Goal: Understand process/instructions

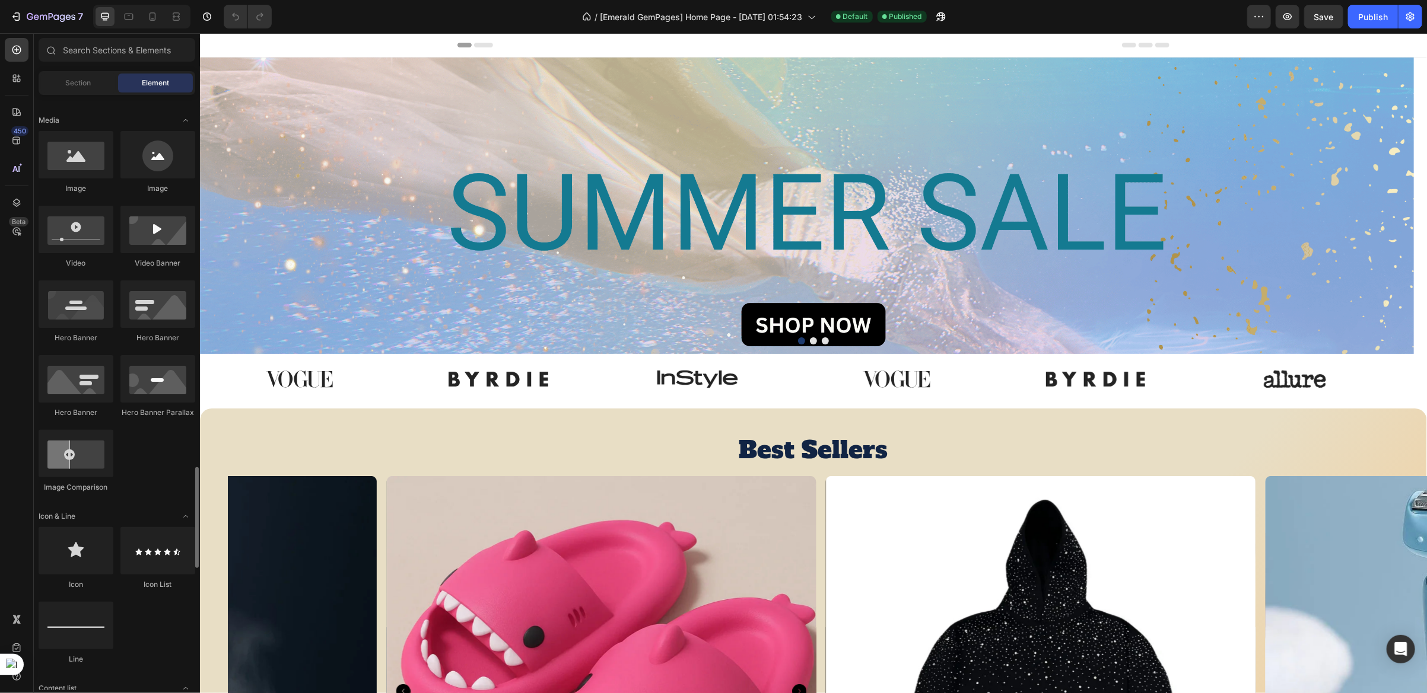
scroll to position [623, 0]
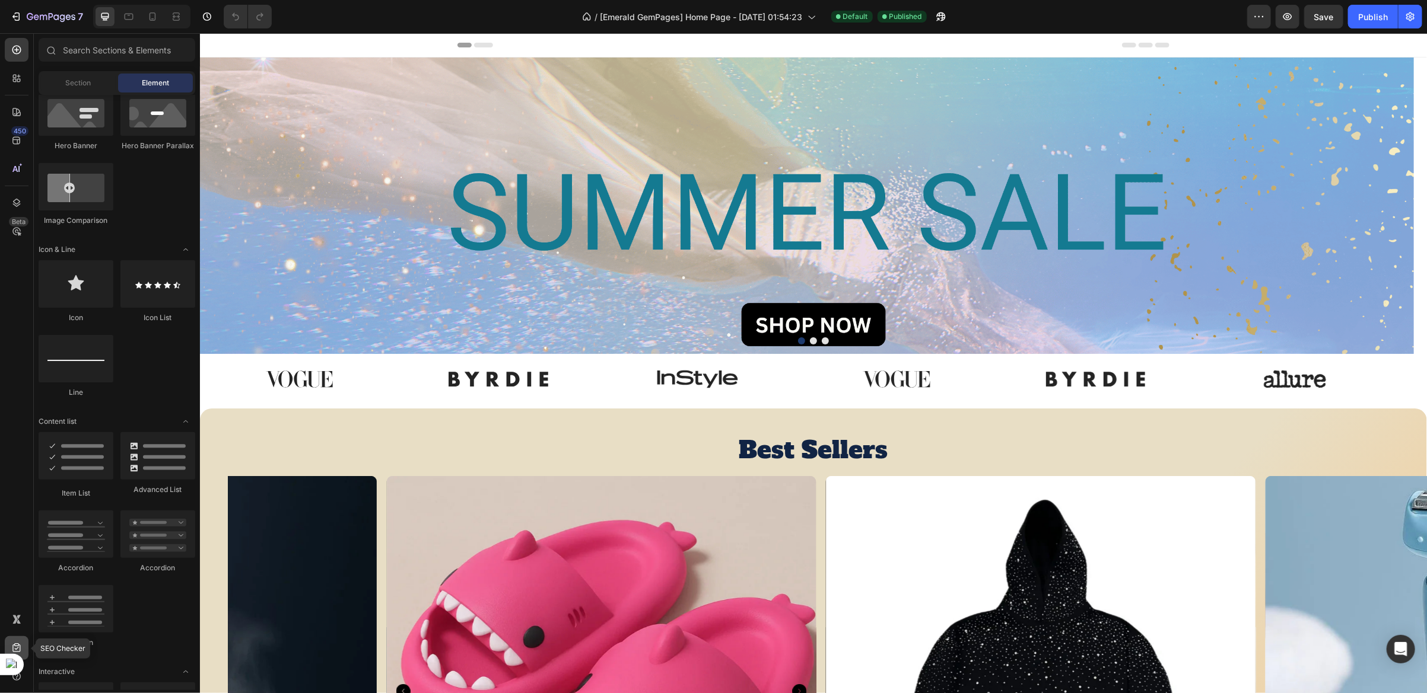
click at [21, 642] on icon at bounding box center [17, 648] width 12 height 12
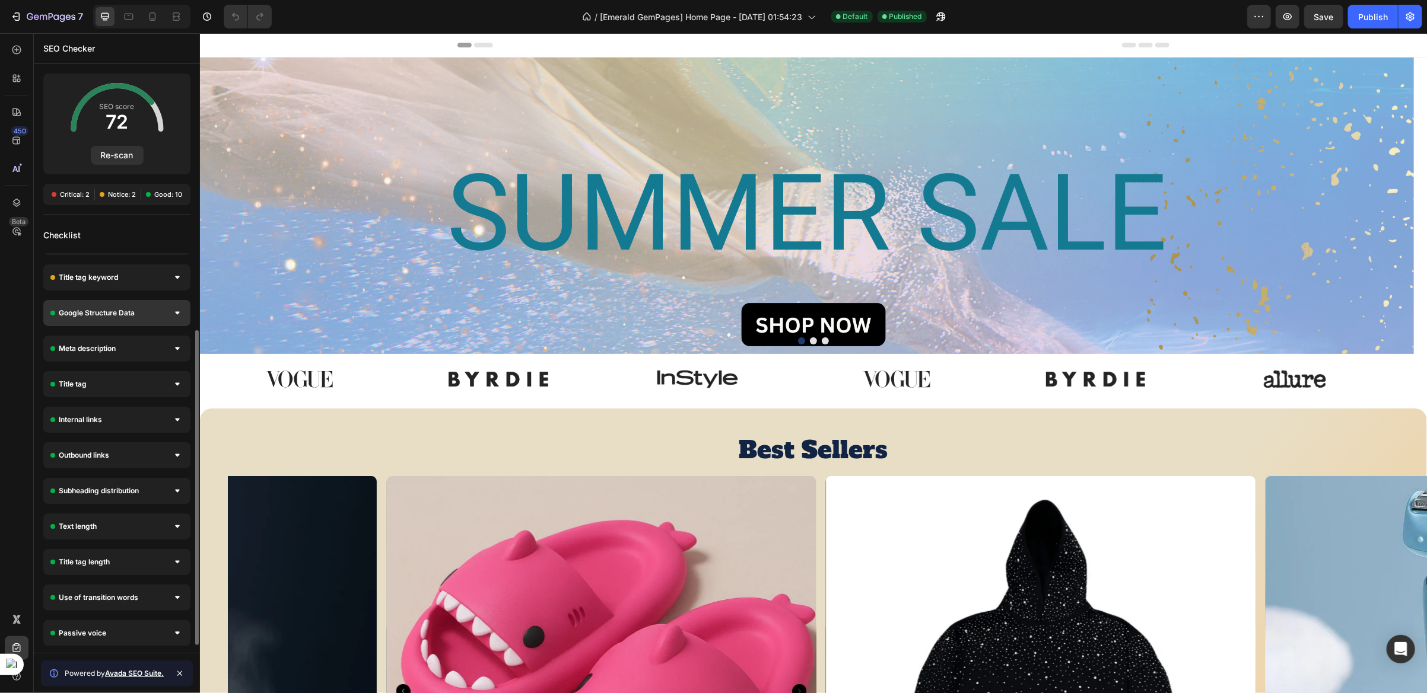
scroll to position [0, 0]
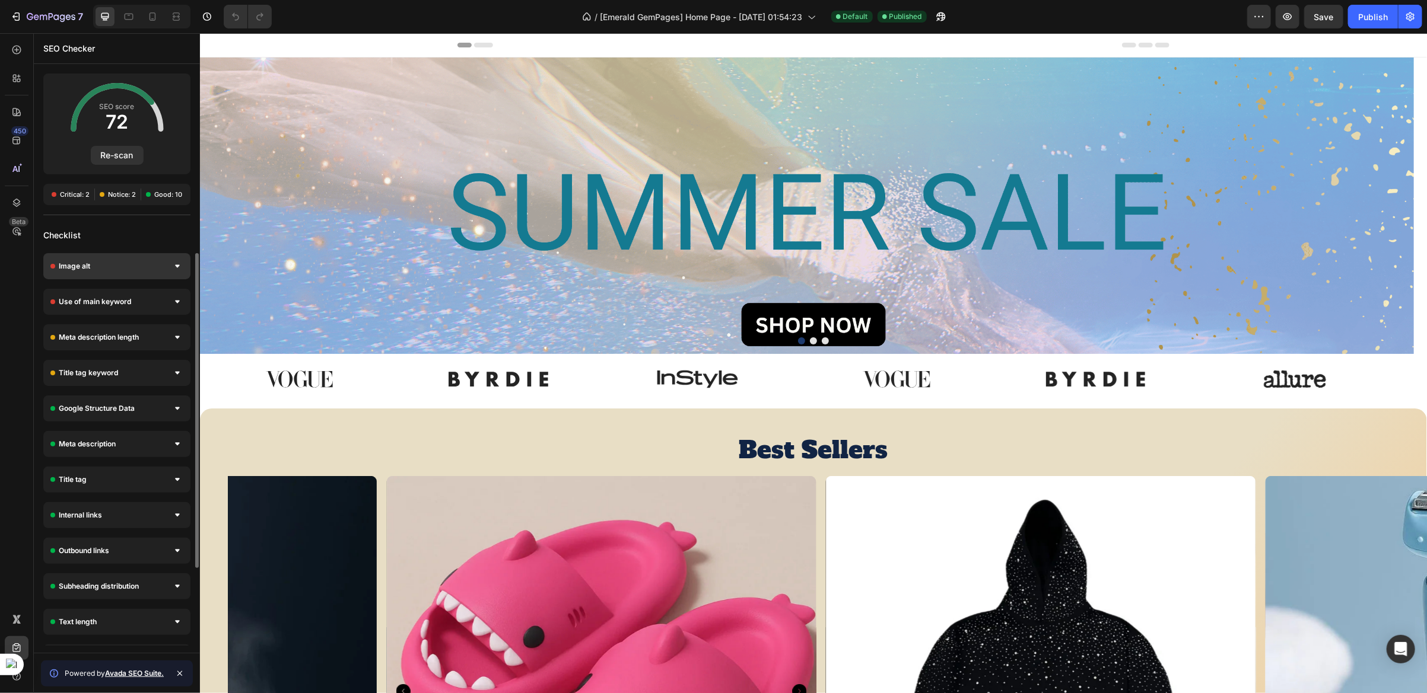
click at [174, 263] on div at bounding box center [177, 266] width 12 height 12
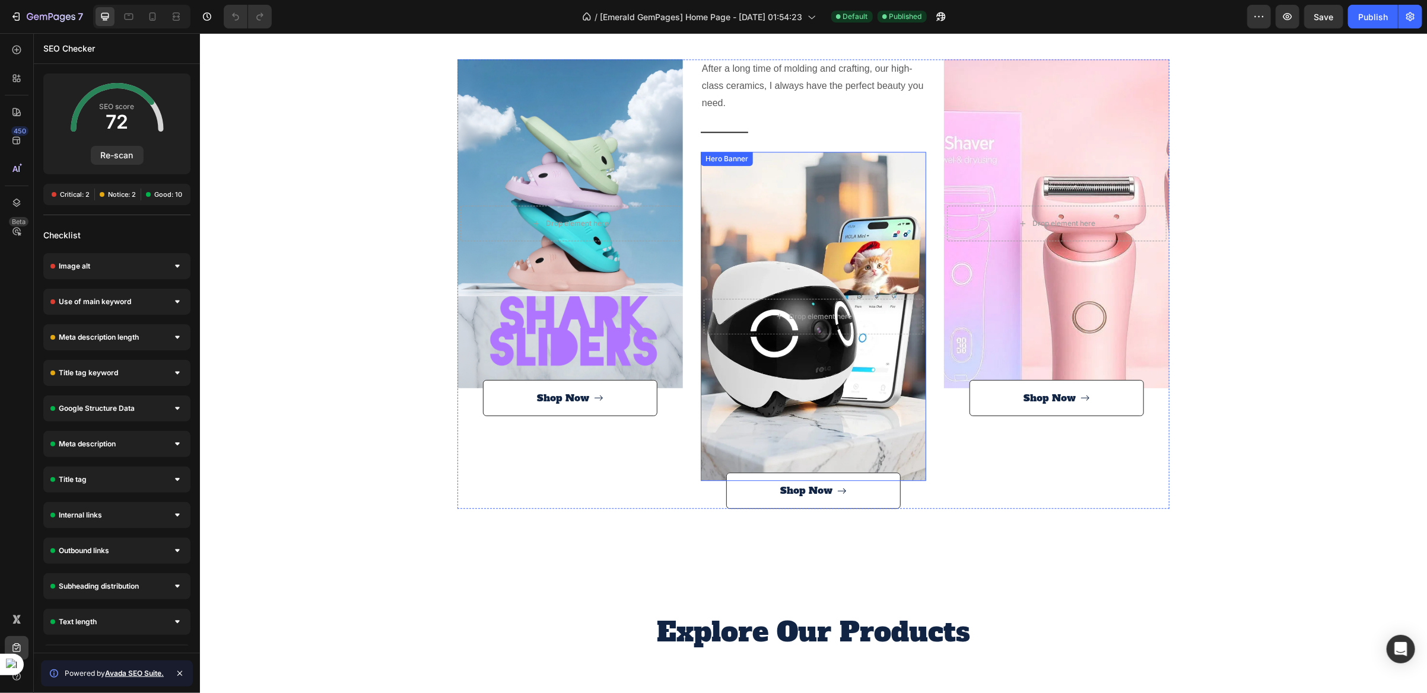
scroll to position [2225, 0]
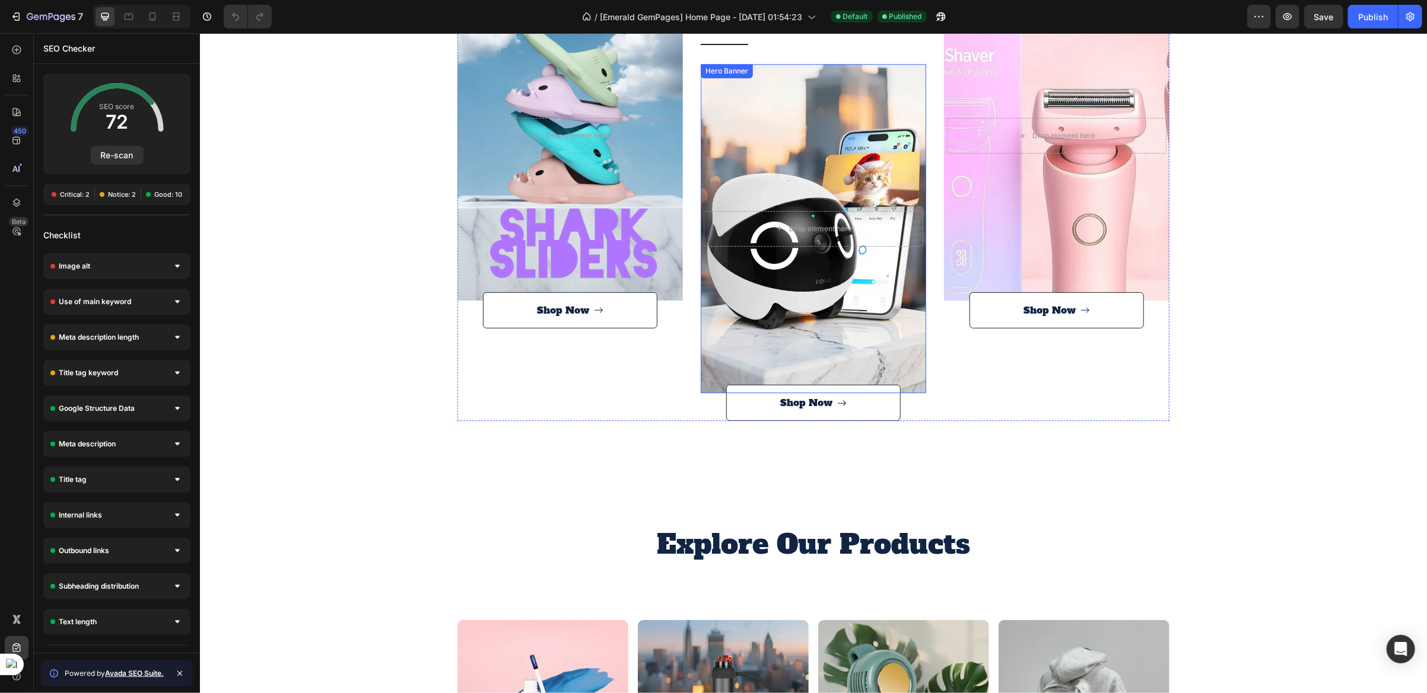
click at [749, 348] on div "Overlay" at bounding box center [812, 227] width 225 height 329
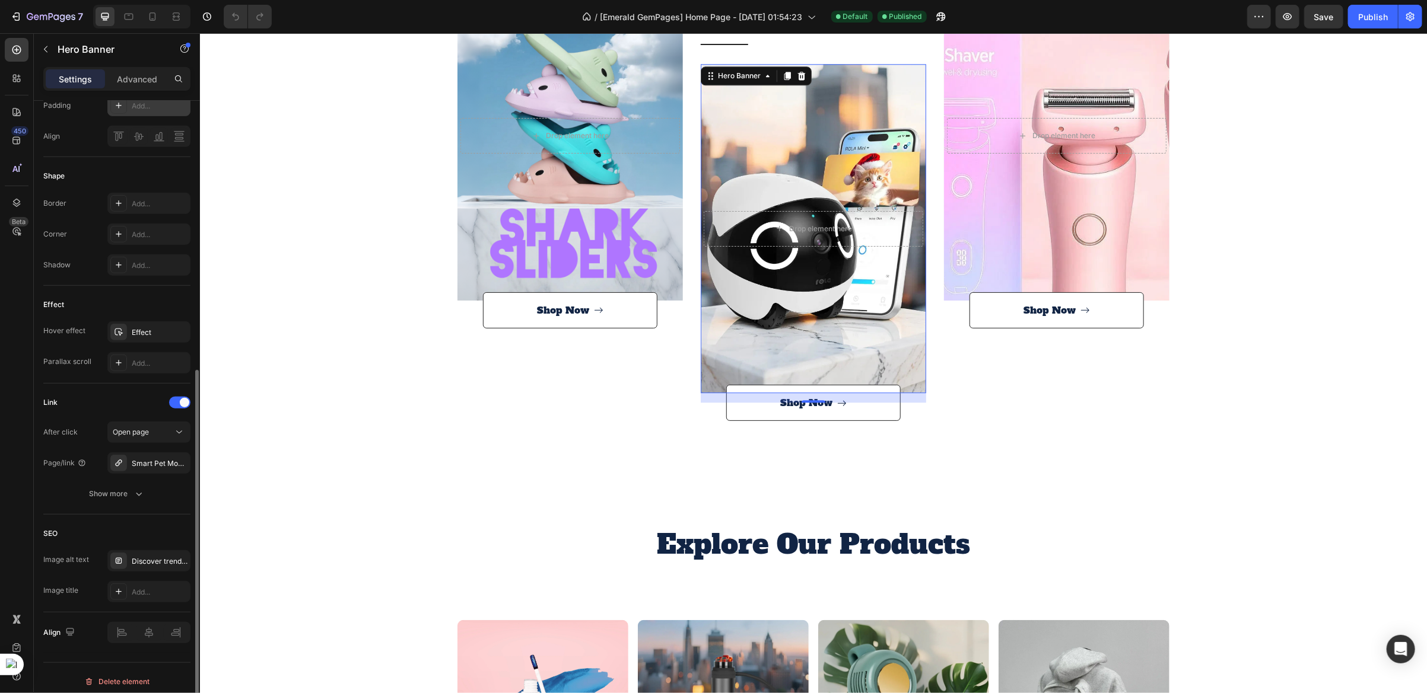
scroll to position [453, 0]
click at [1015, 225] on div "Overlay" at bounding box center [1055, 135] width 225 height 329
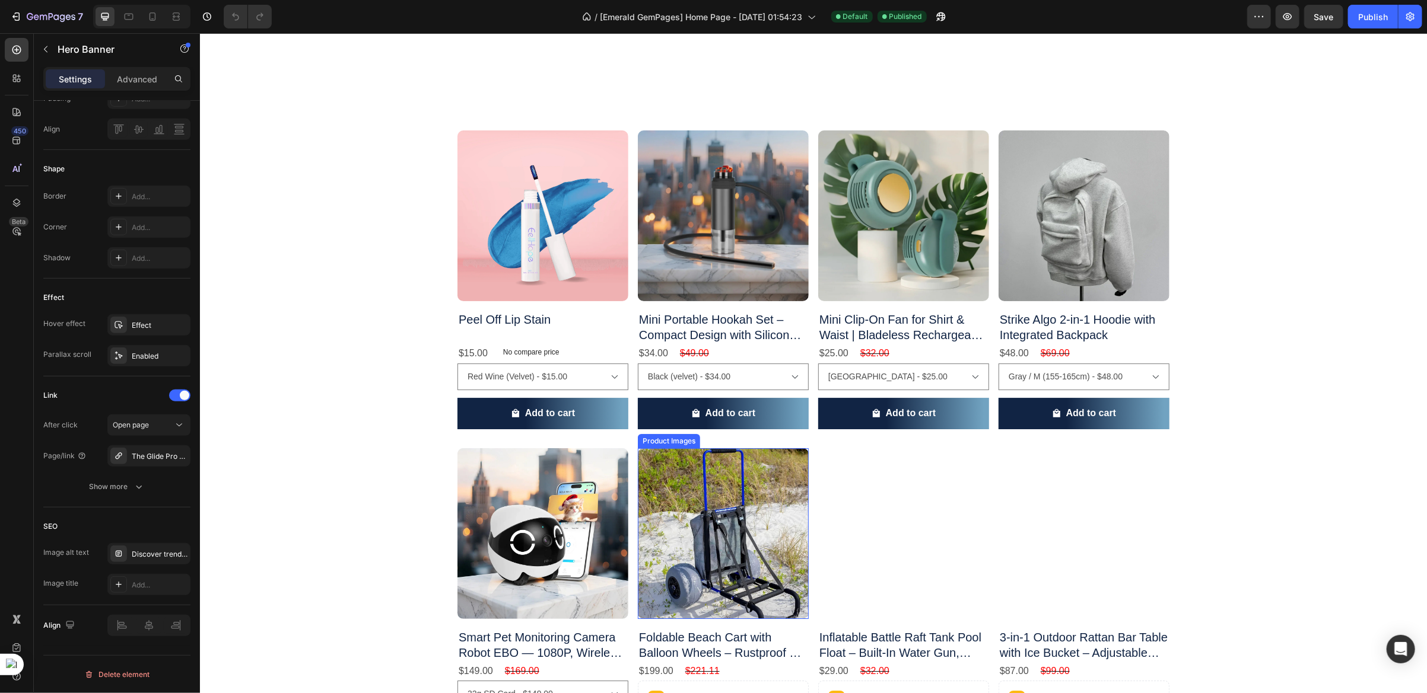
scroll to position [2581, 0]
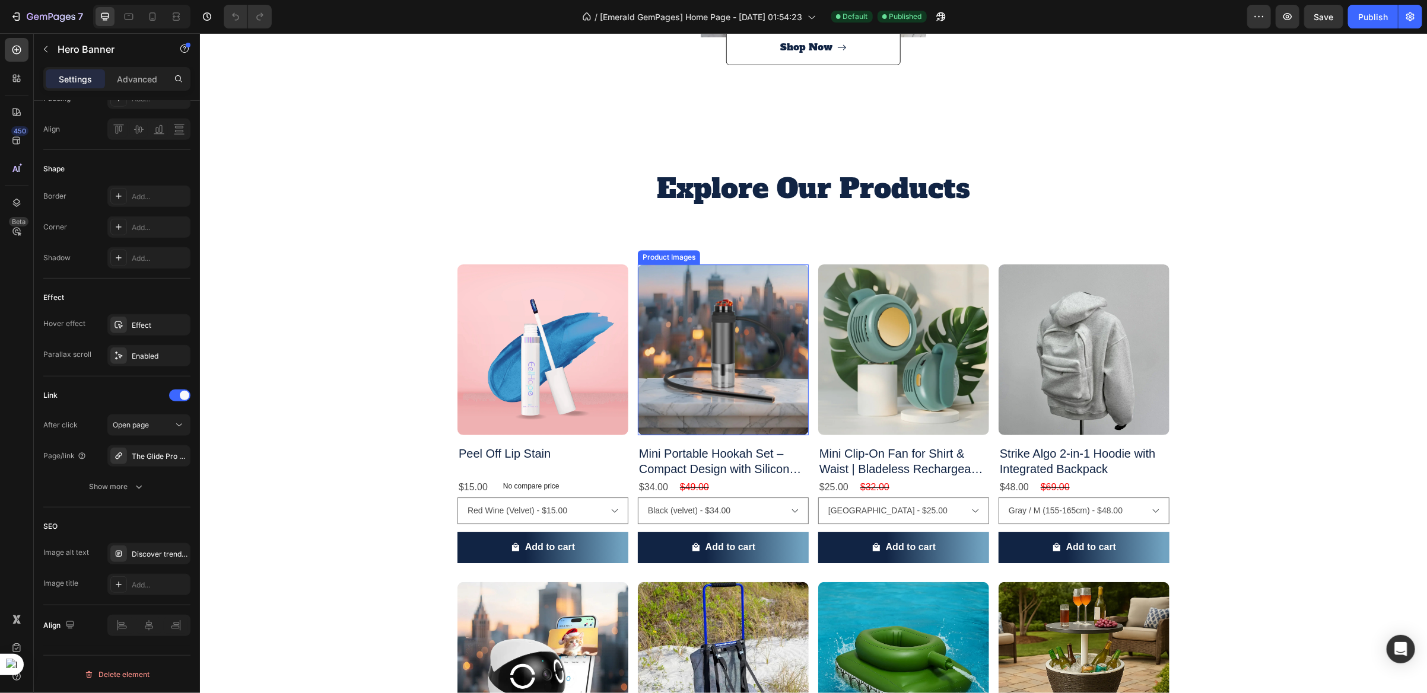
click at [728, 322] on img at bounding box center [722, 349] width 171 height 171
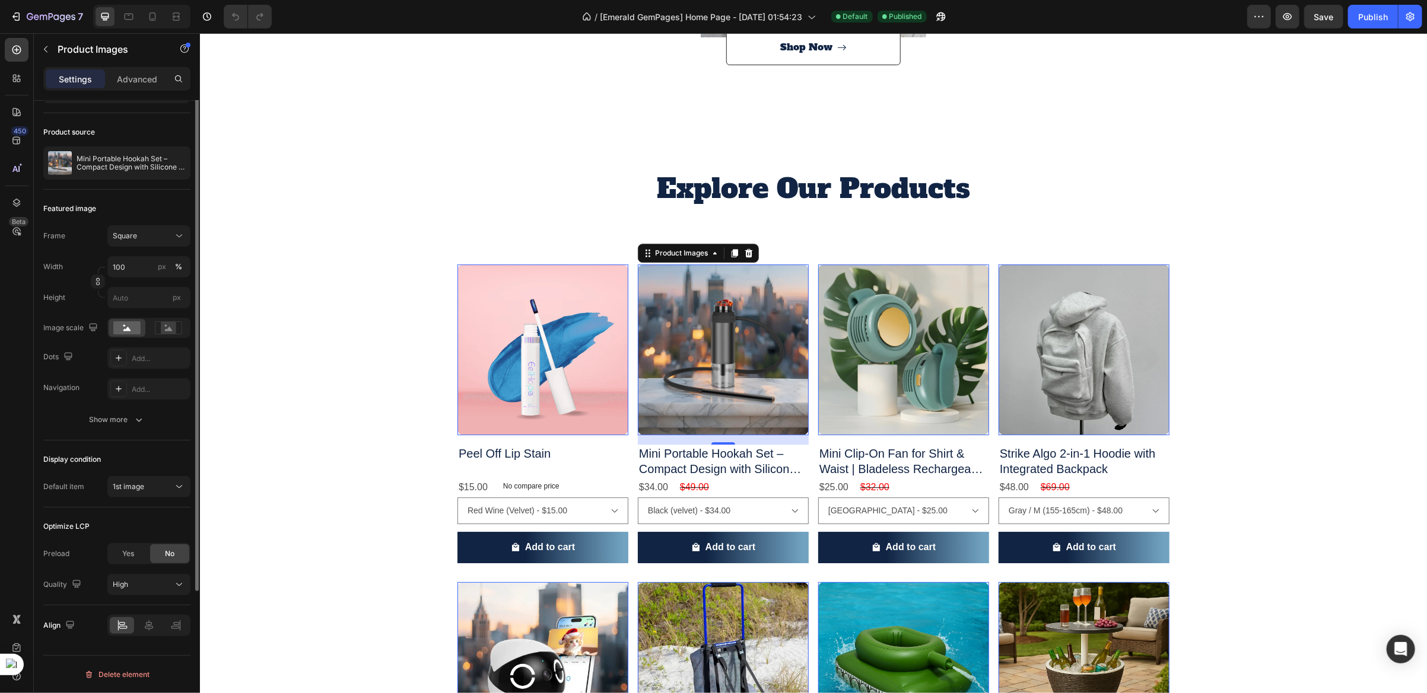
scroll to position [0, 0]
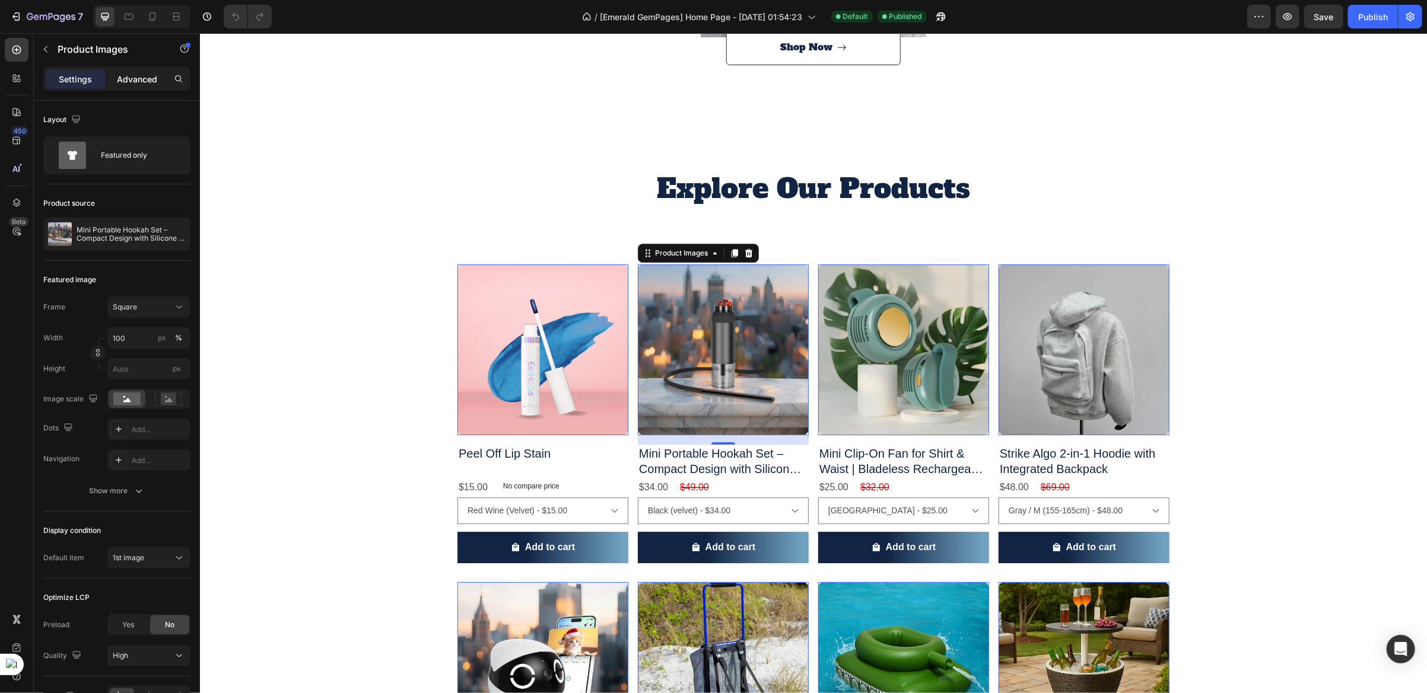
click at [133, 75] on p "Advanced" at bounding box center [137, 79] width 40 height 12
